Goal: Find specific page/section: Find specific page/section

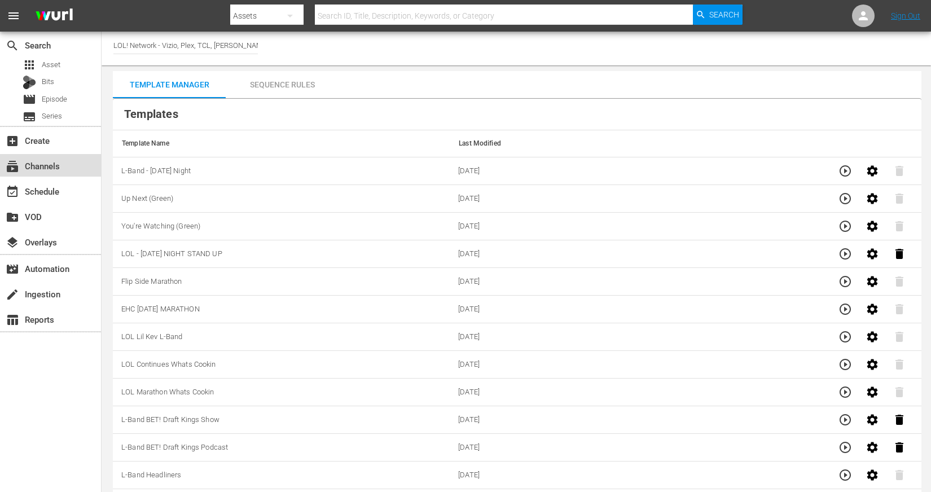
click at [58, 162] on div "subscriptions Channels" at bounding box center [31, 164] width 63 height 10
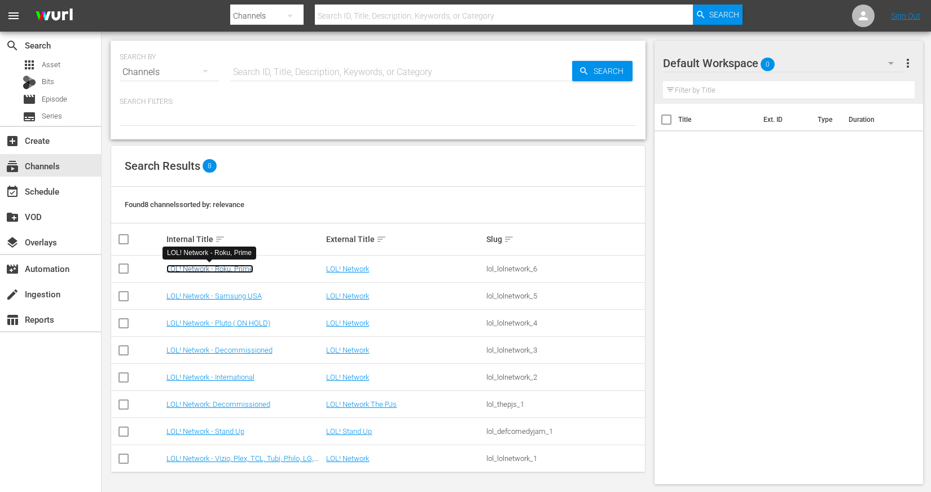
click at [234, 265] on link "LOL! Network - Roku, Prime" at bounding box center [209, 269] width 87 height 8
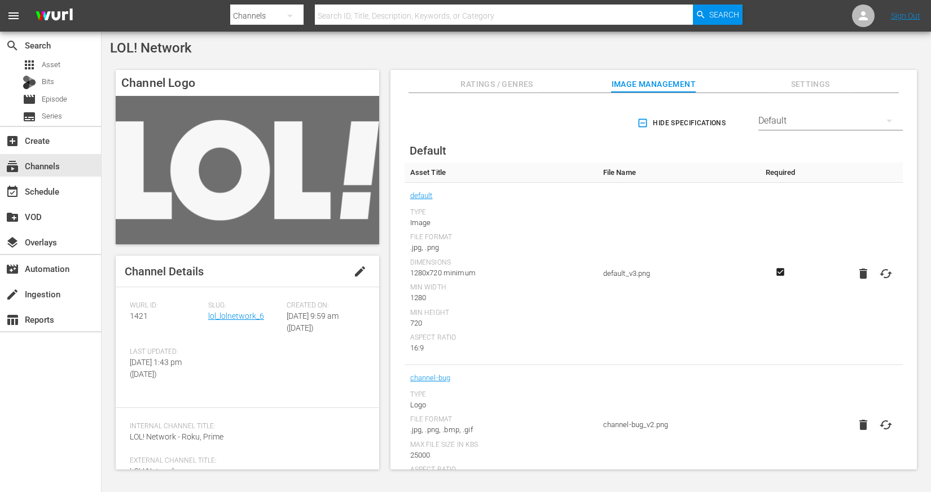
click at [241, 325] on div "Slug: lol_lolnetwork_6" at bounding box center [247, 324] width 78 height 46
click at [241, 316] on link "lol_lolnetwork_6" at bounding box center [236, 315] width 56 height 9
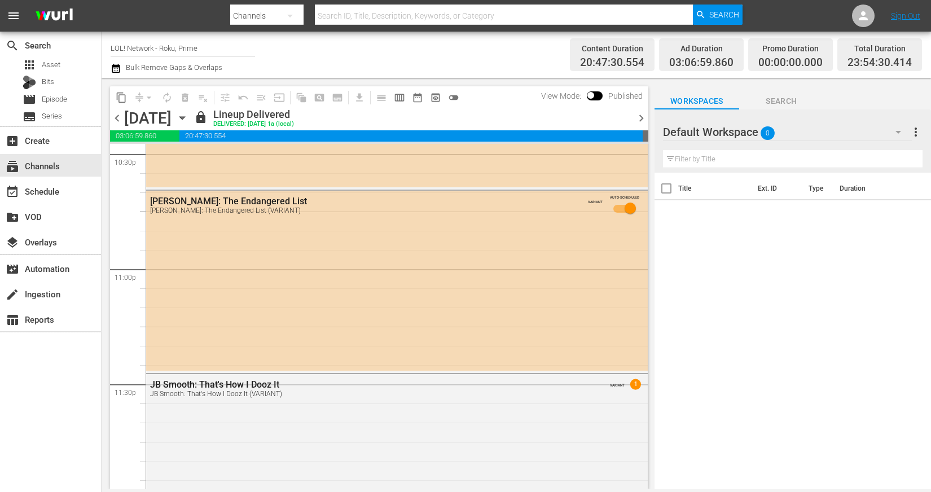
scroll to position [5236, 0]
